Goal: Complete application form: Complete application form

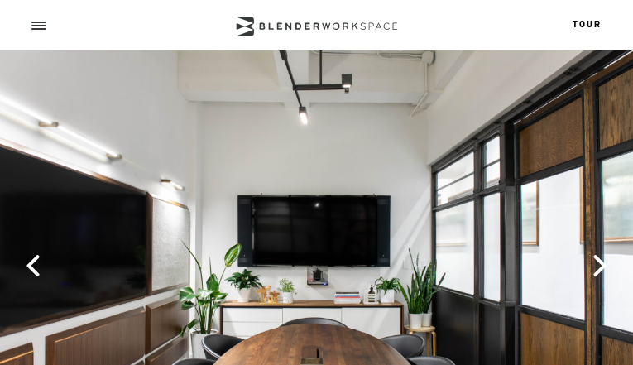
type input "KKgaYDpxIeFE"
type input "[EMAIL_ADDRESS][DOMAIN_NAME]"
type input "aslinbIIwj"
type input "5443605603"
type input "LshzrVMiOQgS"
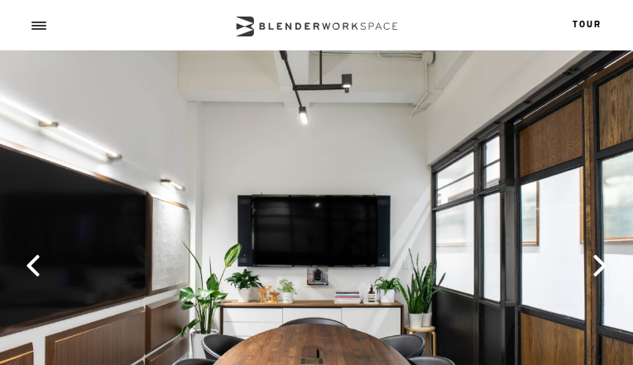
type input "ThvbuVsalQawt"
type input "KQiypgcxniIRCt"
type input "FxhwmzxOr"
type input "xJYeKSBBRN"
type input "SdLJHWEUKveQ"
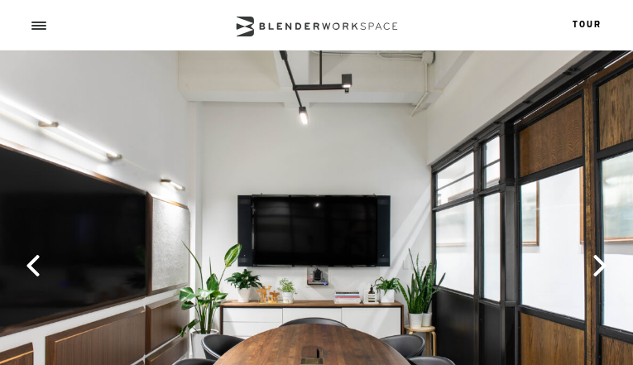
type input "InXcgRNUIHPEEOBI"
type input "fJRPUUrWScZXjen"
type input "DIggIQOguRF"
type input "[EMAIL_ADDRESS][DOMAIN_NAME]"
type input "6709199760"
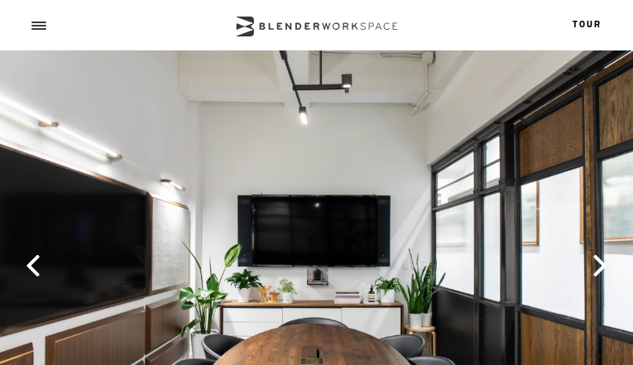
select select "7"
select select "event space"
type input "sjPLOFbmtEDxE"
type input "zlKtFcWAdXCBatJ"
type input "GzbxWqPSoNQ"
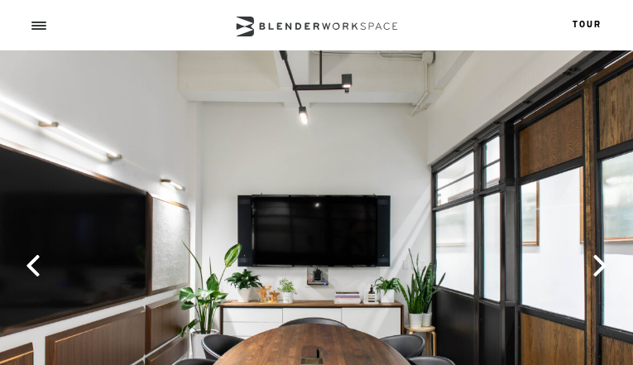
type input "[EMAIL_ADDRESS][DOMAIN_NAME]"
type input "7572395923"
type input "AxfLezNV"
type input "LTBOeESnjNkRIiTs"
checkbox input "false"
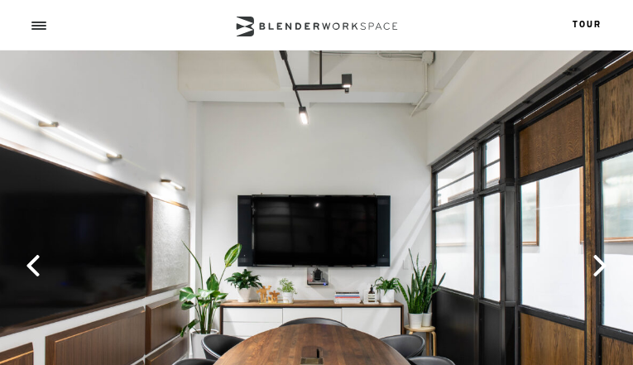
checkbox input "true"
checkbox input "false"
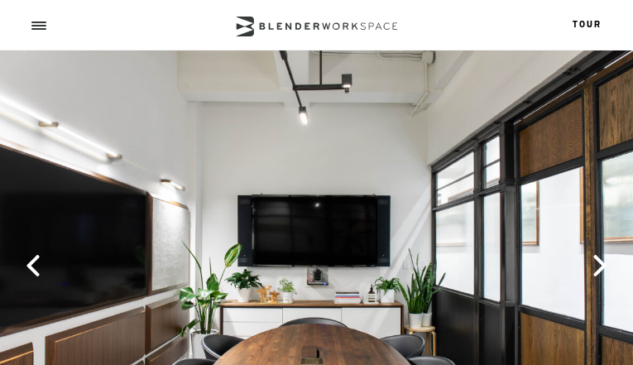
checkbox input "true"
checkbox input "false"
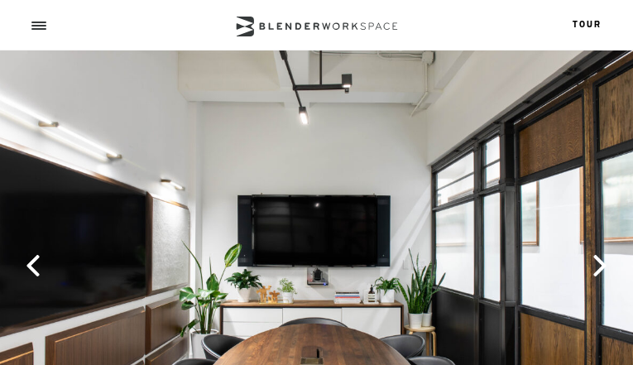
checkbox input "false"
checkbox input "true"
checkbox input "false"
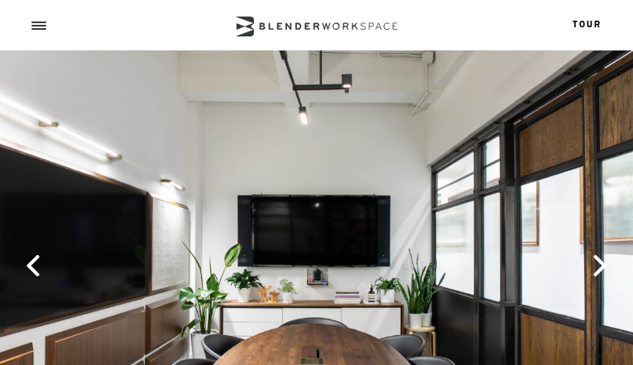
checkbox input "true"
checkbox input "false"
checkbox input "true"
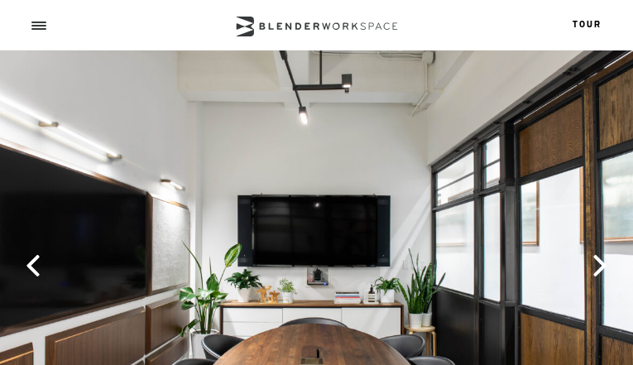
checkbox input "true"
checkbox input "false"
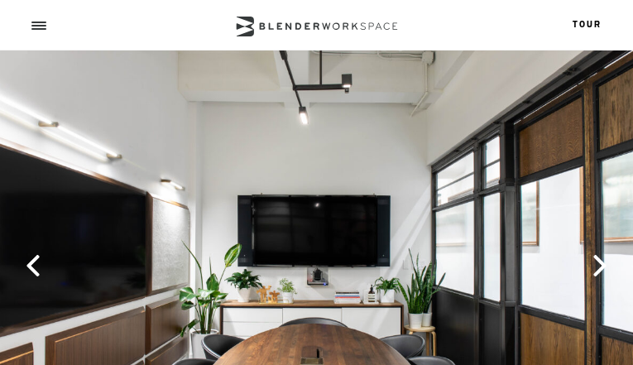
checkbox input "true"
checkbox input "false"
checkbox input "true"
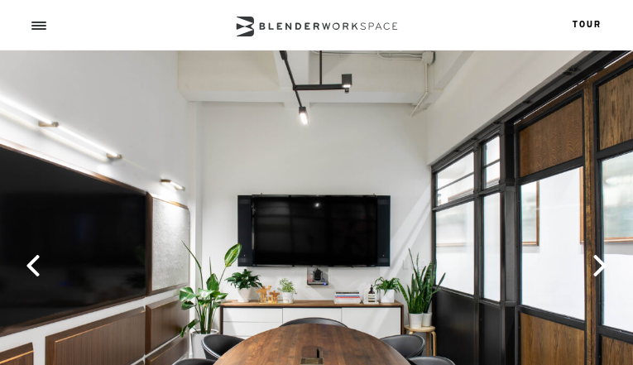
checkbox input "true"
checkbox input "false"
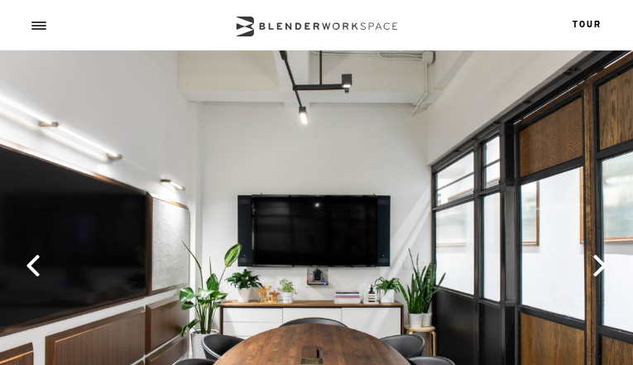
checkbox input "true"
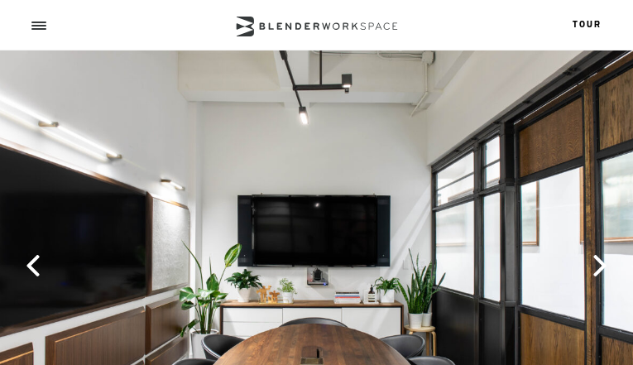
checkbox input "false"
checkbox input "true"
checkbox input "false"
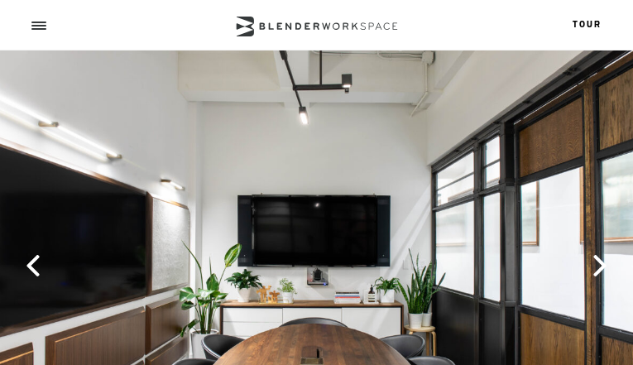
checkbox input "false"
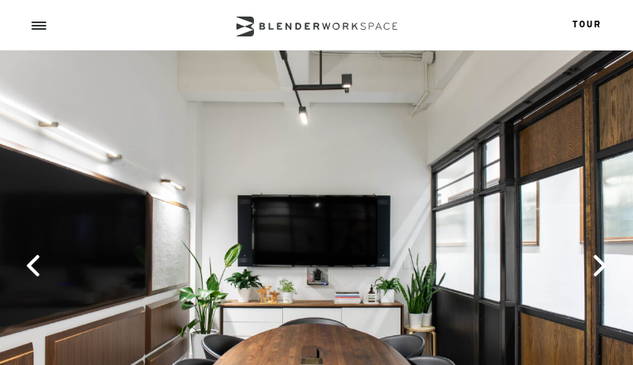
checkbox input "false"
checkbox input "true"
checkbox input "false"
checkbox input "true"
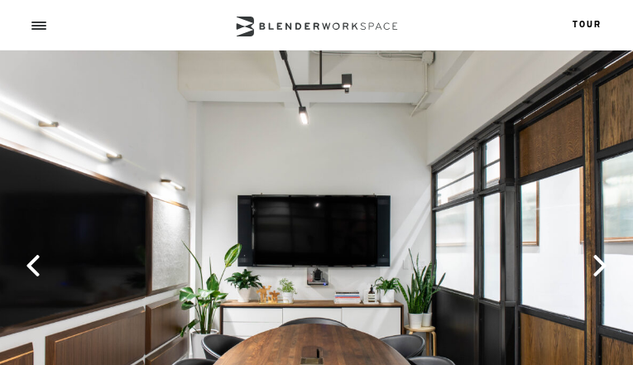
checkbox input "true"
checkbox input "false"
checkbox input "true"
checkbox input "false"
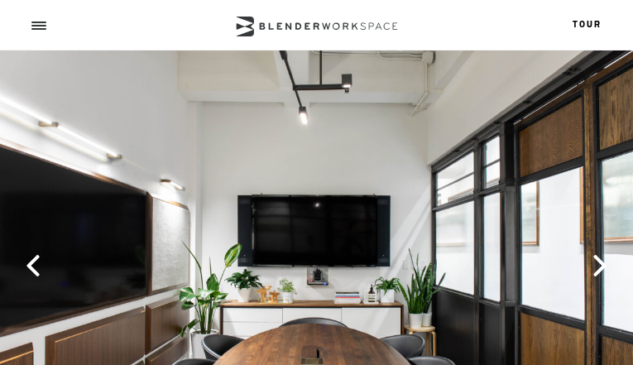
checkbox input "true"
checkbox input "false"
checkbox input "true"
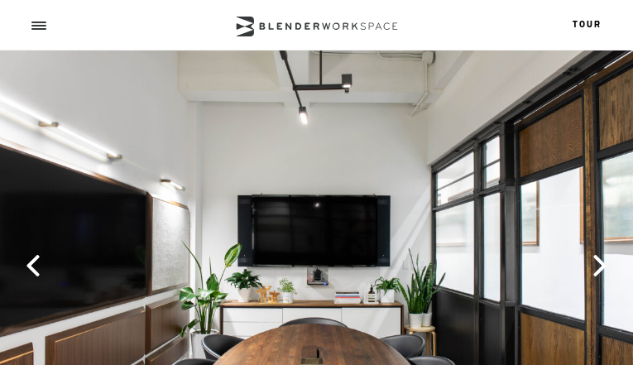
checkbox input "true"
checkbox input "false"
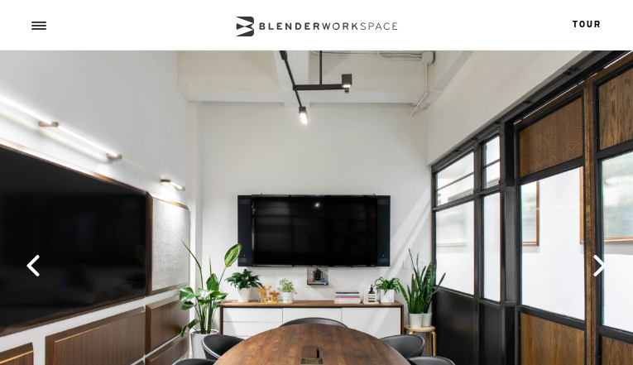
checkbox input "false"
checkbox input "true"
checkbox input "false"
checkbox input "true"
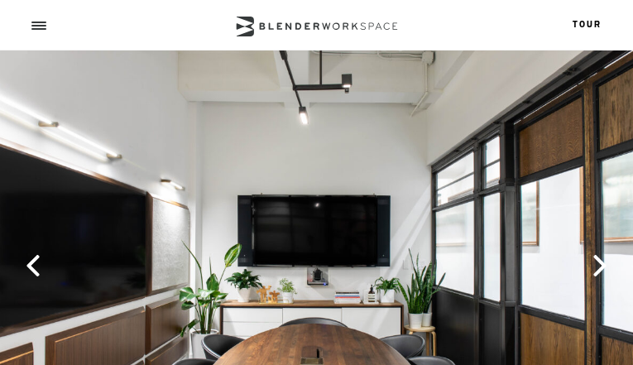
checkbox input "true"
